Goal: Find specific page/section: Find specific page/section

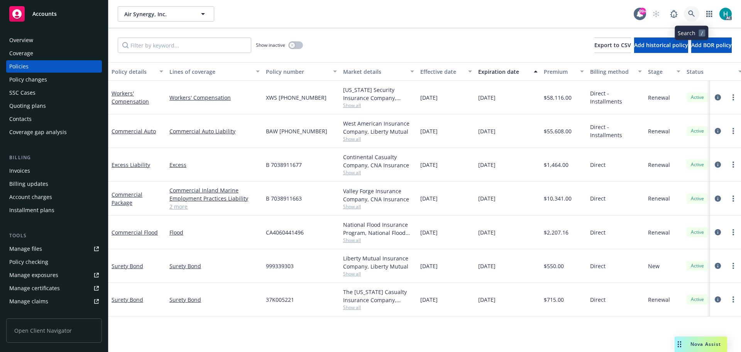
click at [694, 13] on icon at bounding box center [692, 13] width 7 height 7
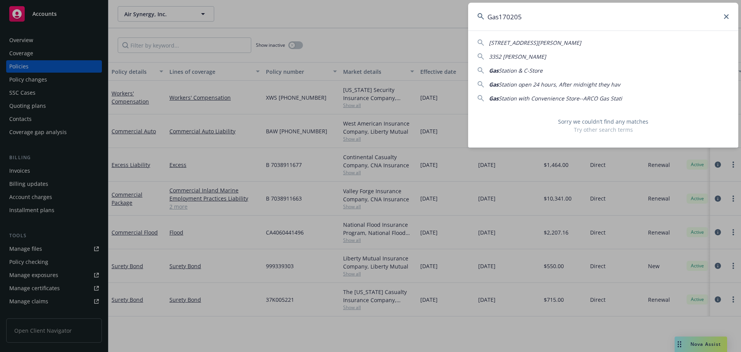
drag, startPoint x: 615, startPoint y: 19, endPoint x: 433, endPoint y: 5, distance: 182.4
click at [433, 5] on div "Gas170205 [GEOGRAPHIC_DATA][PERSON_NAME]-2760 3352 [PERSON_NAME] Gas Station & …" at bounding box center [370, 176] width 741 height 352
type input "Gas170205"
drag, startPoint x: 455, startPoint y: 22, endPoint x: 616, endPoint y: 23, distance: 160.7
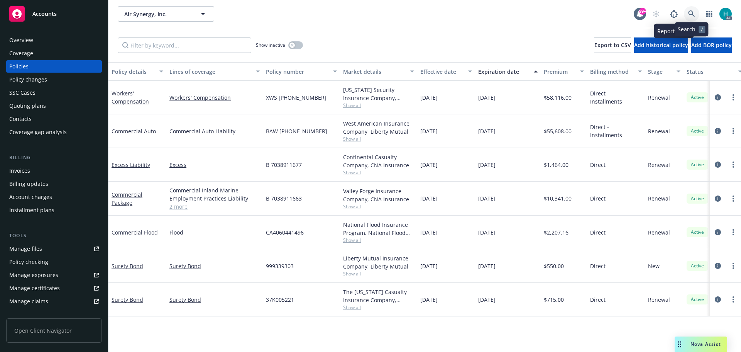
click at [687, 10] on link at bounding box center [691, 13] width 15 height 15
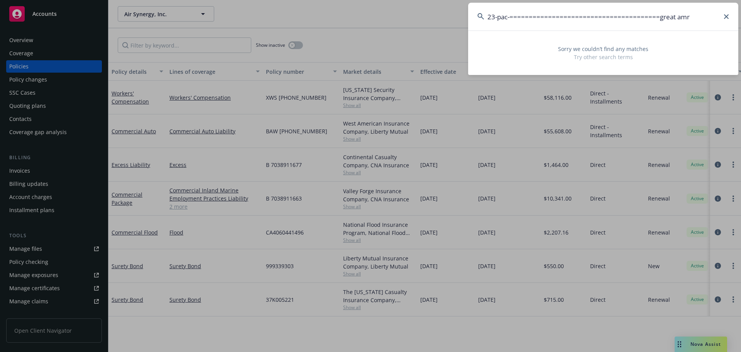
drag, startPoint x: 697, startPoint y: 14, endPoint x: 262, endPoint y: 0, distance: 435.4
click at [255, 3] on div "23-pac-=======================================great amr Sorry we couldn’t find …" at bounding box center [370, 176] width 741 height 352
click at [419, 15] on div "great amer ar Sorry we couldn’t find any matches Try other search terms" at bounding box center [370, 176] width 741 height 352
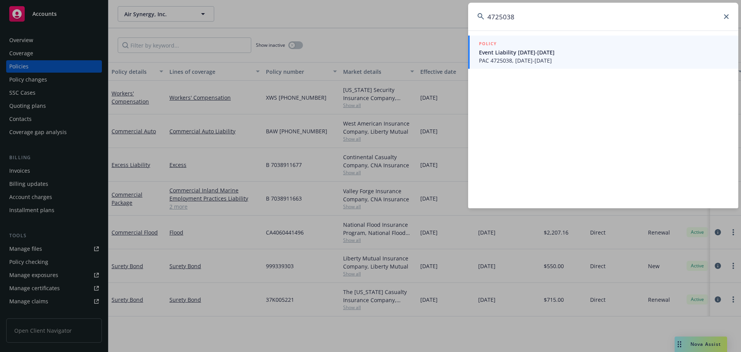
type input "4725038"
drag, startPoint x: 421, startPoint y: 27, endPoint x: 733, endPoint y: 53, distance: 312.8
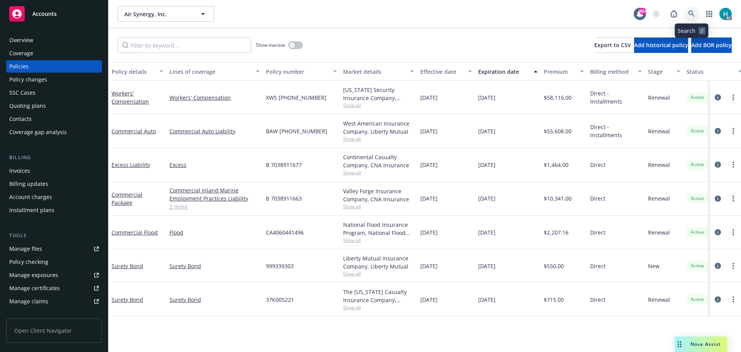
click at [698, 15] on link at bounding box center [691, 13] width 15 height 15
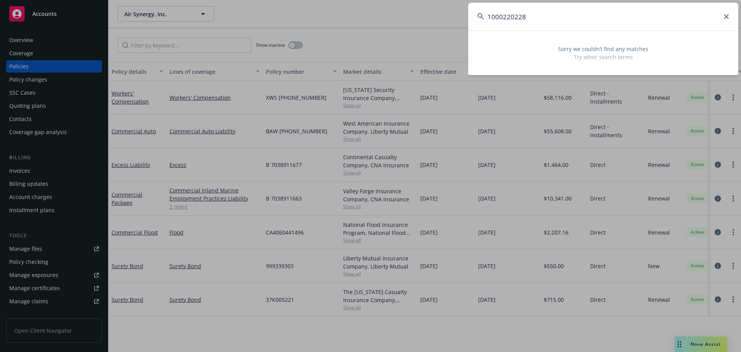
click at [488, 19] on input "1000220228" at bounding box center [603, 17] width 270 height 28
drag, startPoint x: 563, startPoint y: 24, endPoint x: 491, endPoint y: 21, distance: 72.7
click at [491, 21] on input "ppa1000220228" at bounding box center [603, 17] width 270 height 28
type input "p"
drag, startPoint x: 560, startPoint y: 15, endPoint x: 446, endPoint y: 15, distance: 113.9
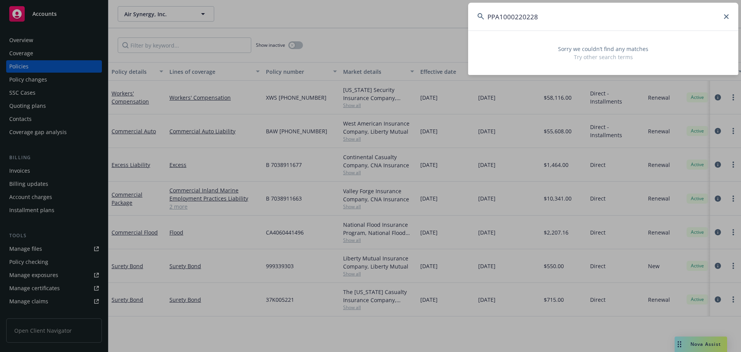
click at [446, 15] on div "PPA1000220228 Sorry we couldn’t find any matches Try other search terms" at bounding box center [370, 176] width 741 height 352
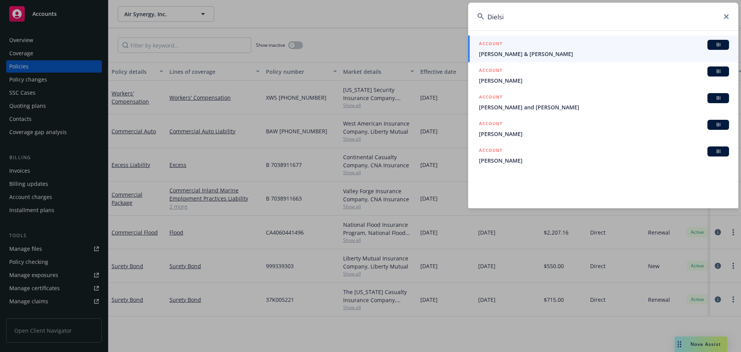
type input "Dielsi"
drag, startPoint x: 433, startPoint y: 23, endPoint x: 508, endPoint y: 26, distance: 75.0
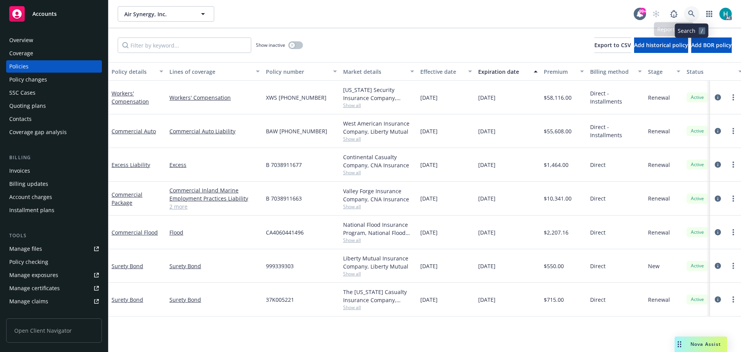
click at [691, 12] on icon at bounding box center [692, 13] width 7 height 7
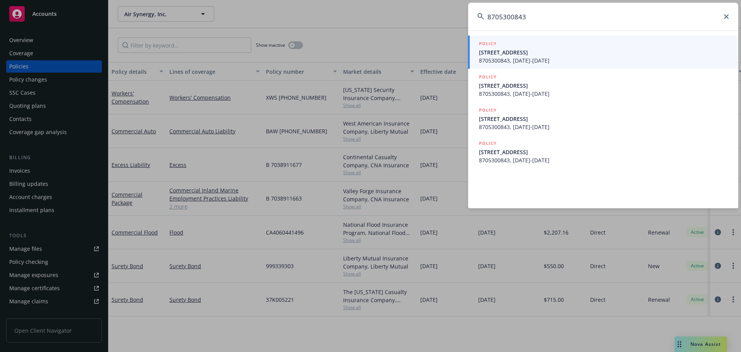
type input "8705300843"
click at [468, 20] on div "8705300843 POLICY [STREET_ADDRESS][GEOGRAPHIC_DATA], [DATE]-[DATE] POLICY [STRE…" at bounding box center [370, 176] width 741 height 352
click at [725, 17] on icon at bounding box center [726, 16] width 5 height 5
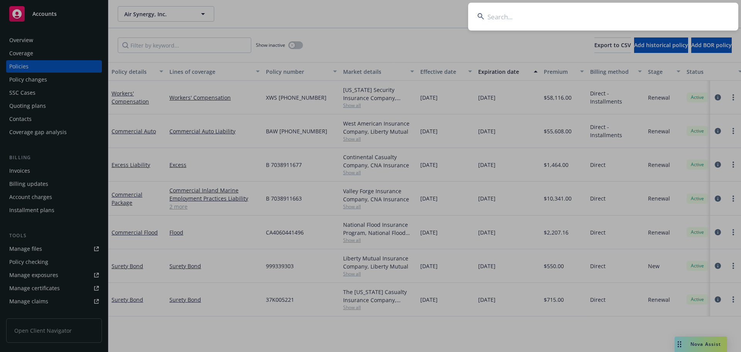
paste input "MPU0298395-00"
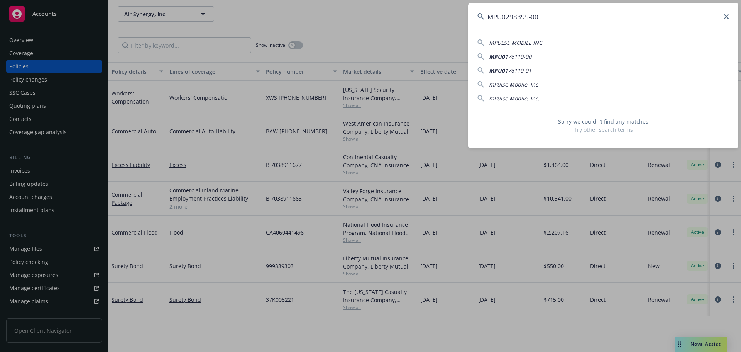
type input "MPU0298395-00"
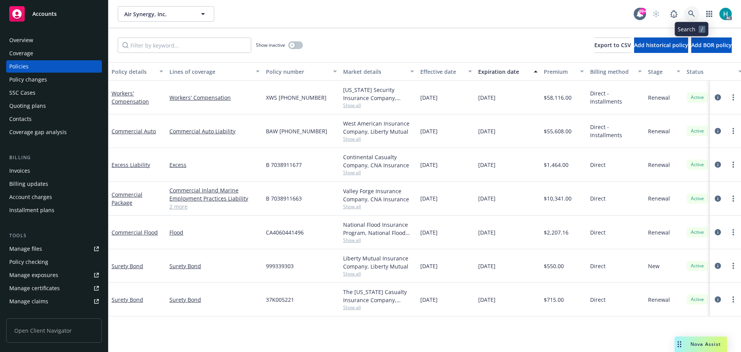
click at [694, 17] on link at bounding box center [691, 13] width 15 height 15
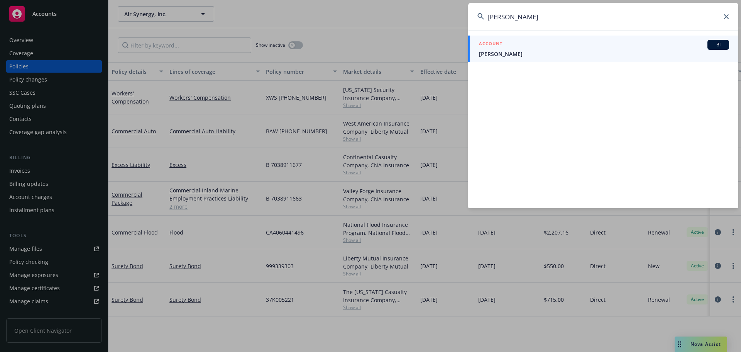
type input "[PERSON_NAME]"
click at [520, 53] on span "[PERSON_NAME]" at bounding box center [604, 54] width 250 height 8
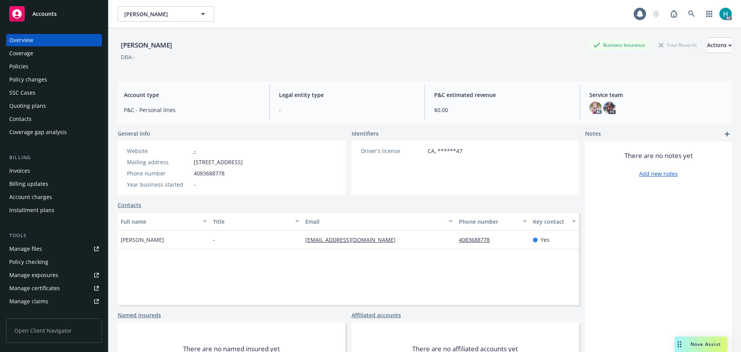
click at [39, 65] on div "Policies" at bounding box center [54, 66] width 90 height 12
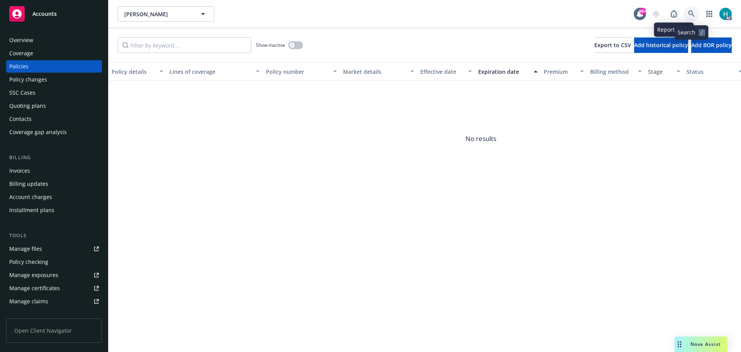
click at [686, 14] on link at bounding box center [691, 13] width 15 height 15
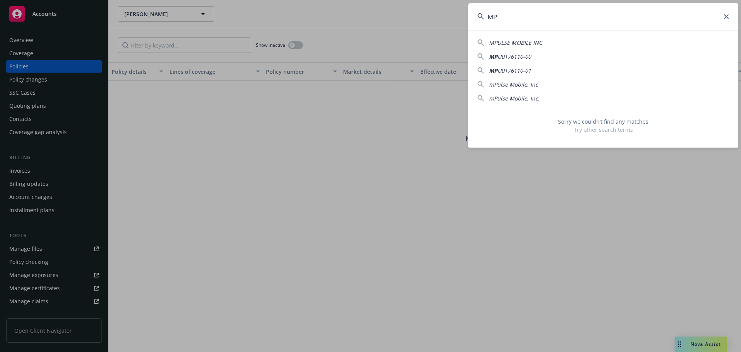
type input "M"
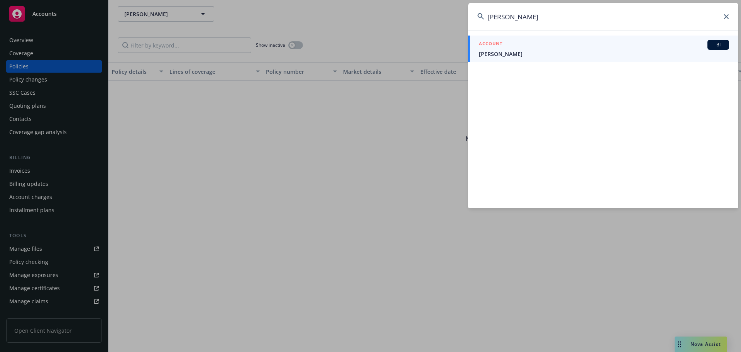
type input "[PERSON_NAME]"
